Goal: Navigation & Orientation: Find specific page/section

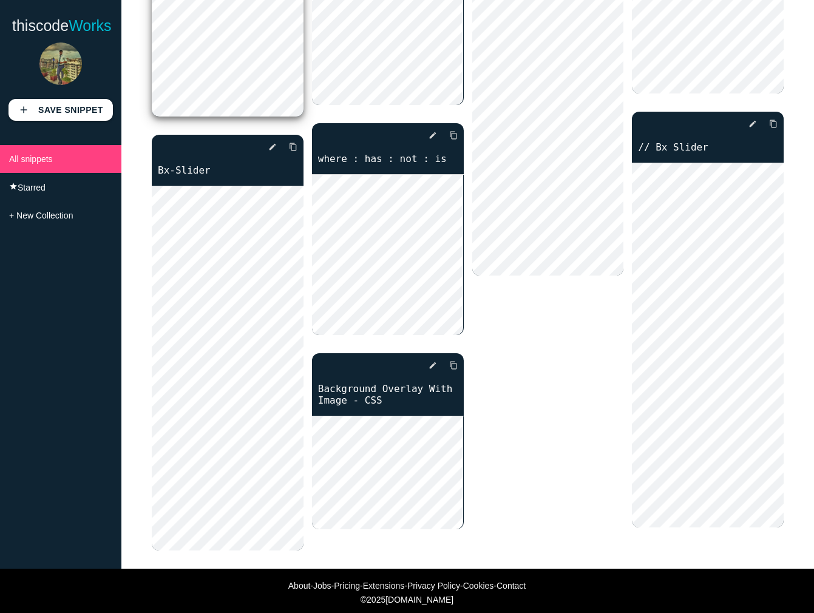
scroll to position [406, 0]
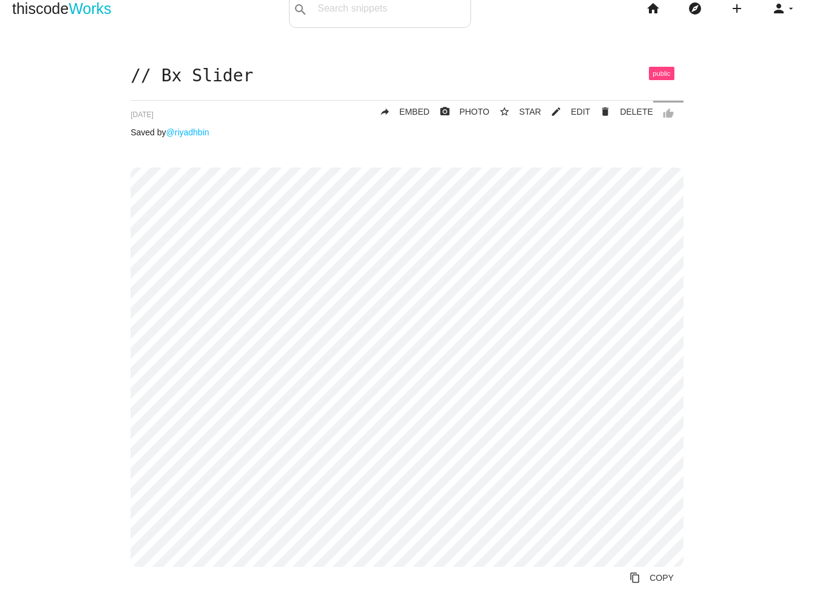
scroll to position [24, 0]
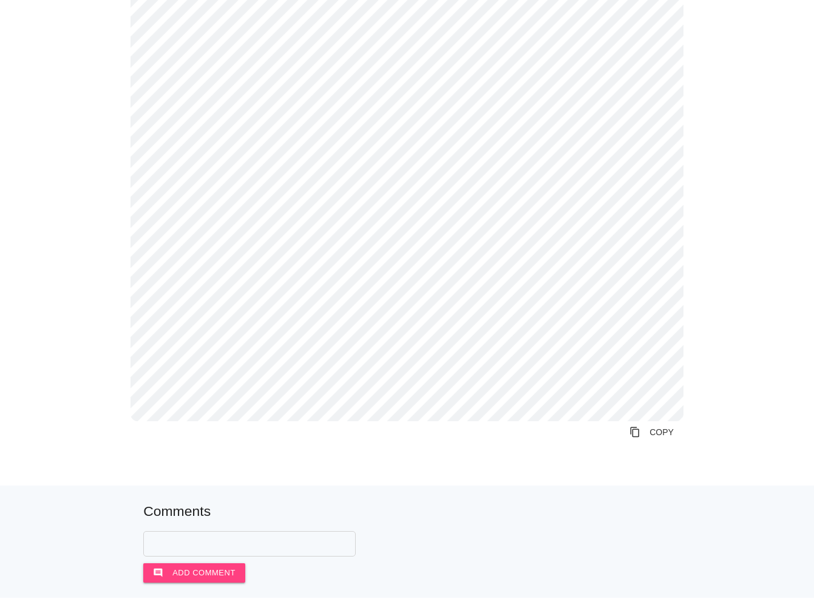
scroll to position [353, 0]
